Goal: Navigation & Orientation: Find specific page/section

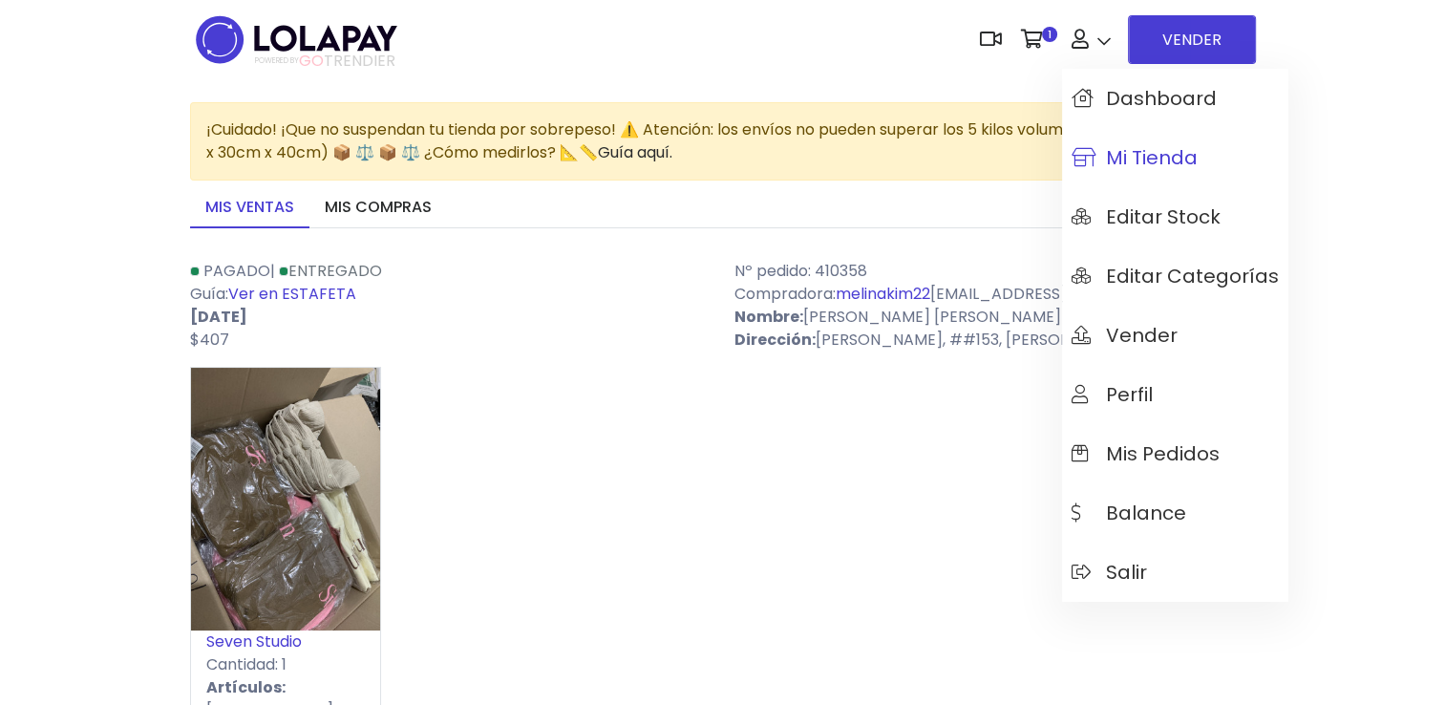
click at [1142, 168] on span "Mi tienda" at bounding box center [1135, 157] width 126 height 21
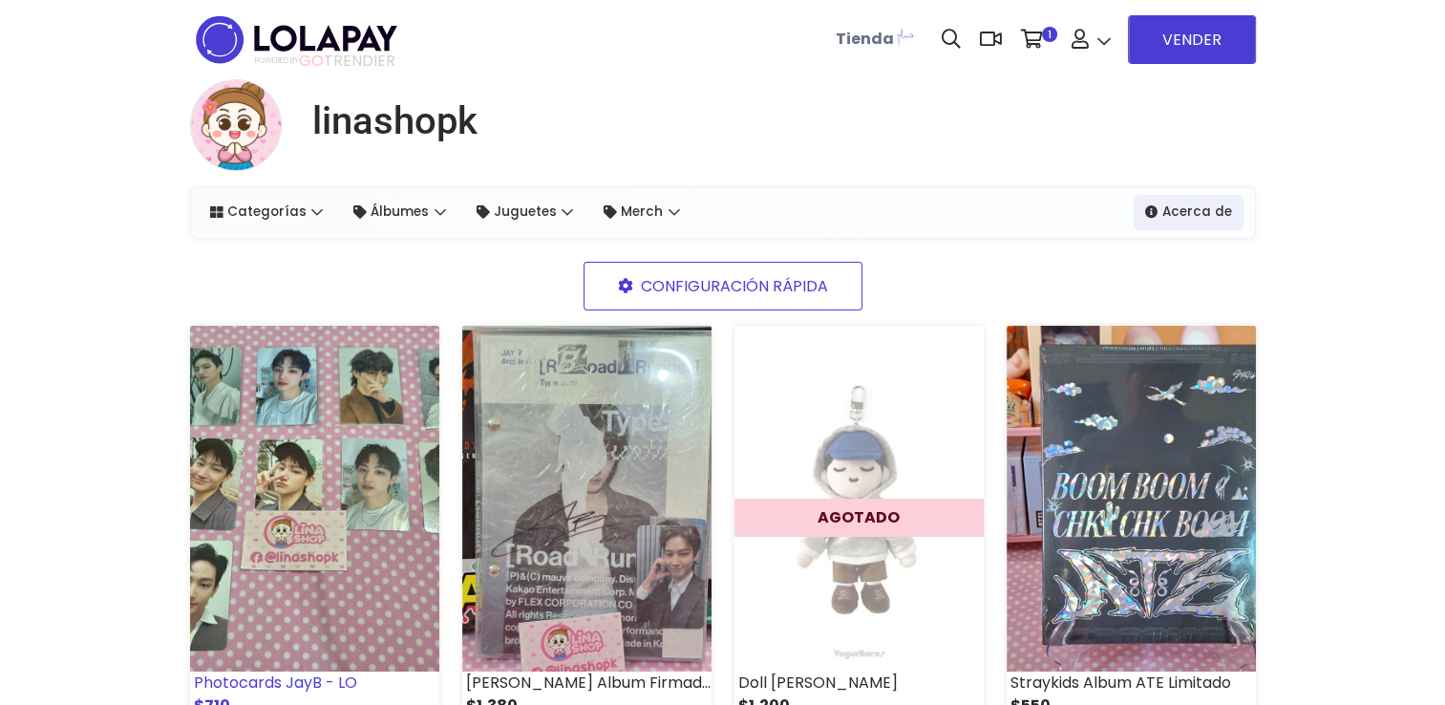
click at [367, 514] on img at bounding box center [314, 499] width 249 height 346
